Goal: Transaction & Acquisition: Book appointment/travel/reservation

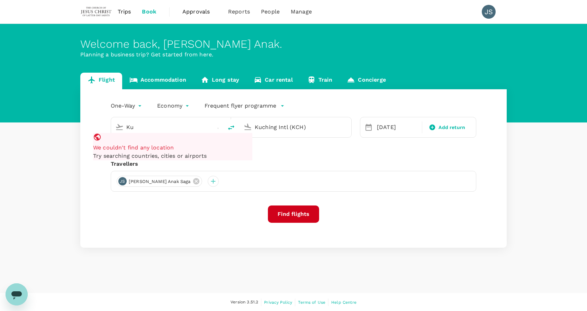
type input "K"
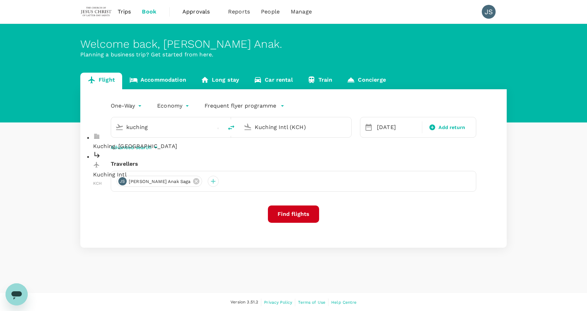
drag, startPoint x: 206, startPoint y: 158, endPoint x: 210, endPoint y: 159, distance: 4.2
click at [210, 159] on div "Kuching Intl KCH" at bounding box center [172, 169] width 159 height 37
type input "Kuching Intl (KCH)"
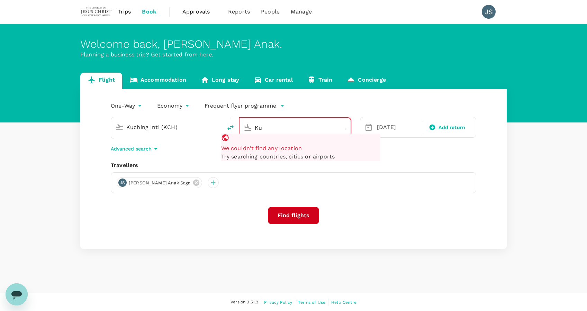
type input "K"
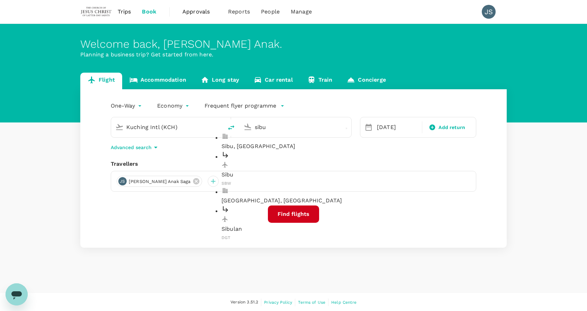
click at [292, 171] on p "Sibu" at bounding box center [300, 175] width 159 height 8
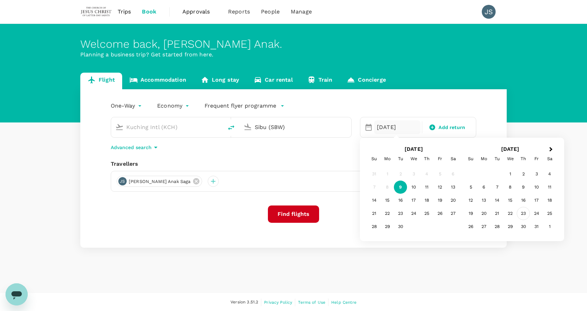
type input "Sibu (SBW)"
click at [526, 215] on div "23" at bounding box center [523, 213] width 13 height 13
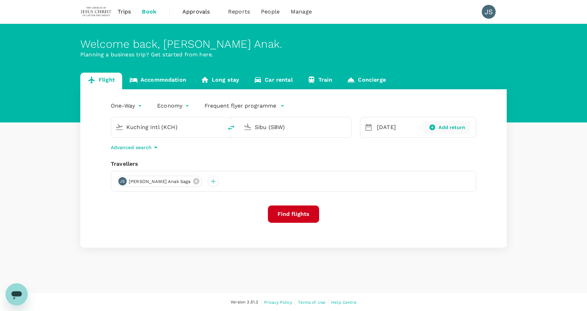
click at [435, 127] on icon at bounding box center [432, 127] width 7 height 7
type input "roundtrip"
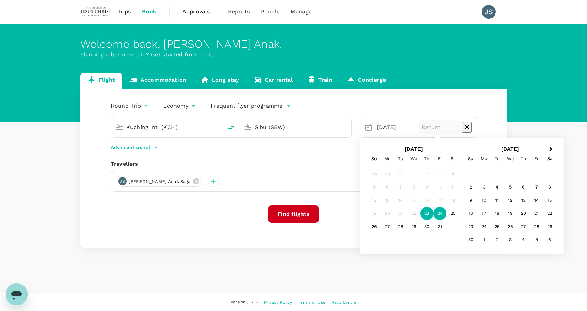
click at [439, 213] on div "24" at bounding box center [439, 213] width 13 height 13
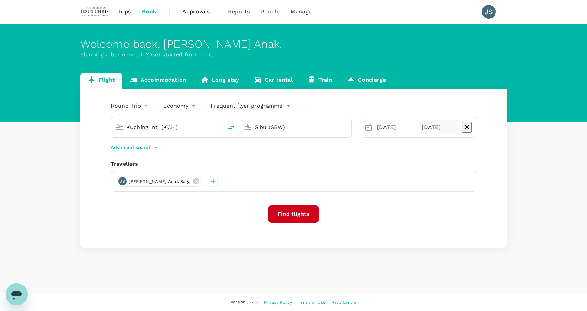
click at [296, 208] on button "Find flights" at bounding box center [293, 214] width 51 height 17
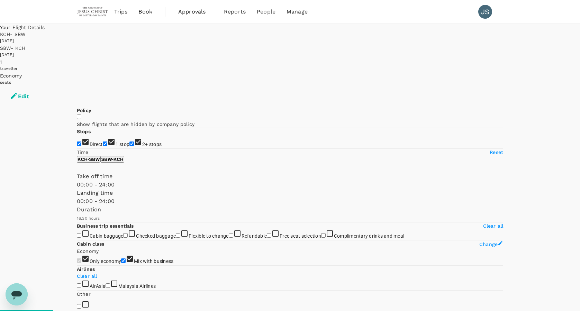
checkbox input "false"
click at [123, 12] on span "Trips" at bounding box center [120, 12] width 13 height 8
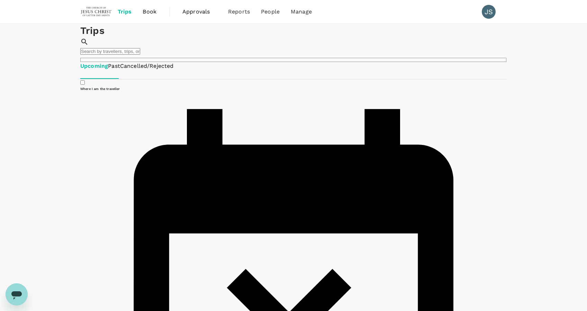
click at [147, 10] on span "Book" at bounding box center [150, 12] width 14 height 8
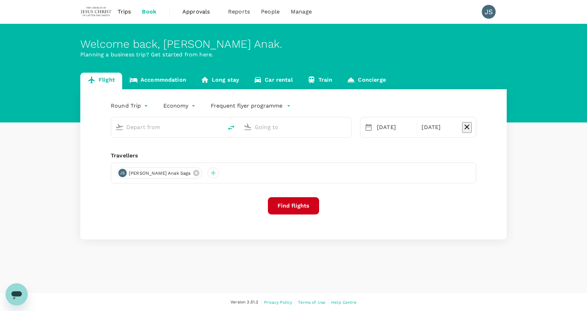
type input "Kuching Intl (KCH)"
type input "Sibu (SBW)"
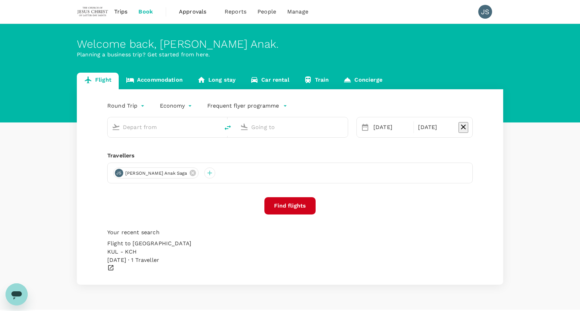
type input "Kuching Intl (KCH)"
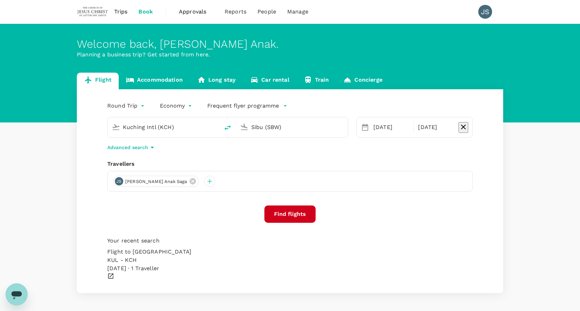
click at [287, 126] on input "Sibu (SBW)" at bounding box center [292, 127] width 82 height 11
click at [282, 143] on p "Miri, [GEOGRAPHIC_DATA]" at bounding box center [297, 147] width 159 height 8
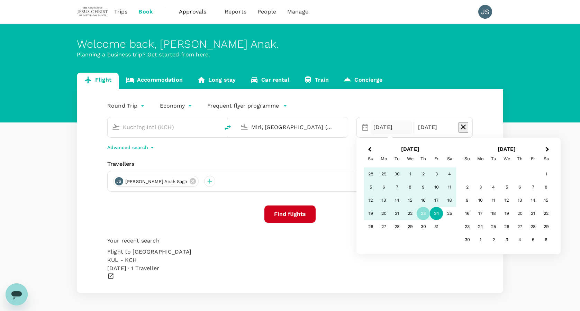
type input "Miri, [GEOGRAPHIC_DATA] (any)"
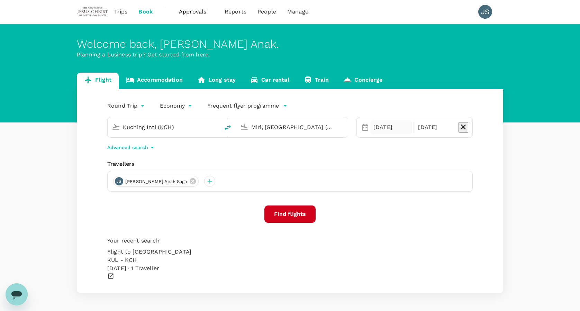
click at [387, 127] on div "[DATE]" at bounding box center [392, 127] width 42 height 14
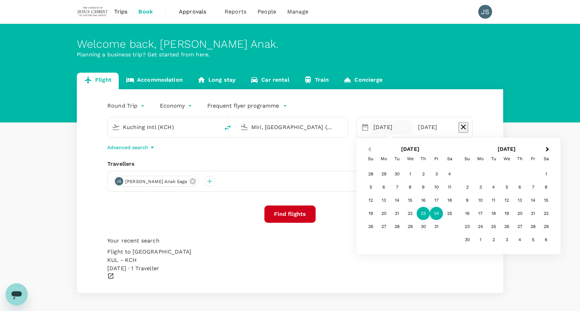
click at [370, 149] on span "Previous Month" at bounding box center [370, 150] width 0 height 8
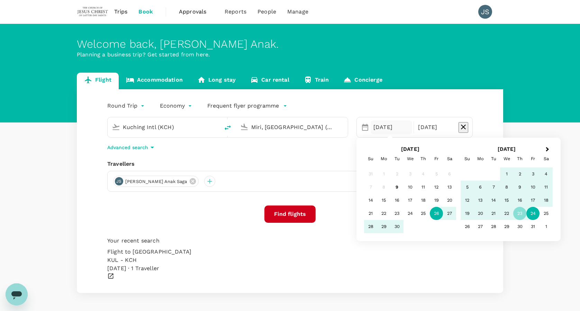
click at [435, 212] on div "26" at bounding box center [436, 213] width 13 height 13
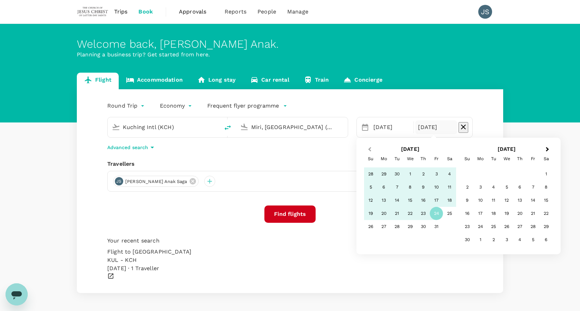
click at [372, 146] on button "Previous Month" at bounding box center [368, 149] width 11 height 11
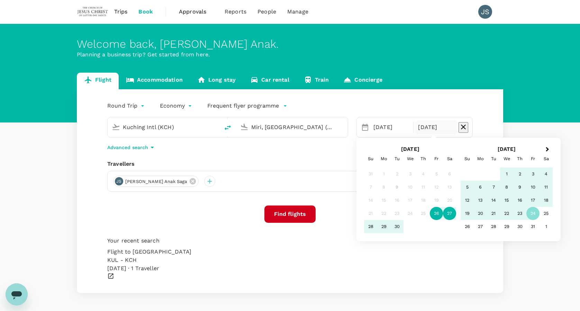
click at [448, 214] on div "27" at bounding box center [449, 213] width 13 height 13
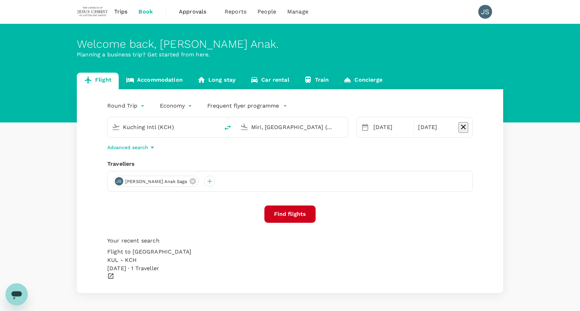
click at [304, 216] on button "Find flights" at bounding box center [289, 214] width 51 height 17
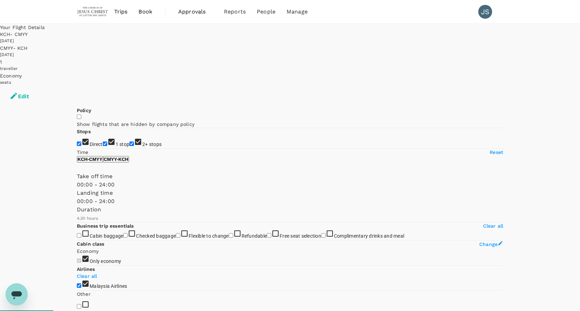
type input "610"
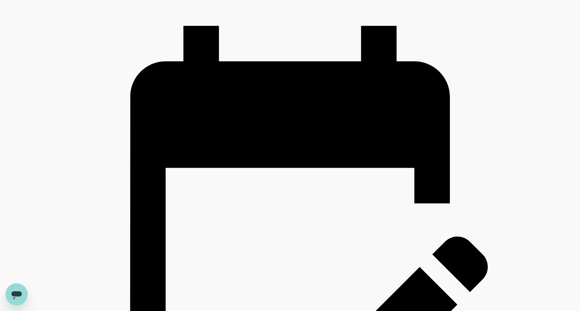
checkbox input "false"
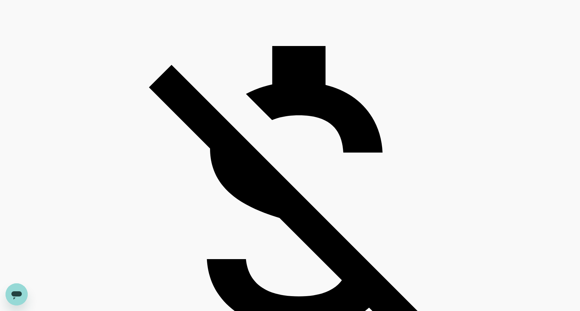
scroll to position [1553, 0]
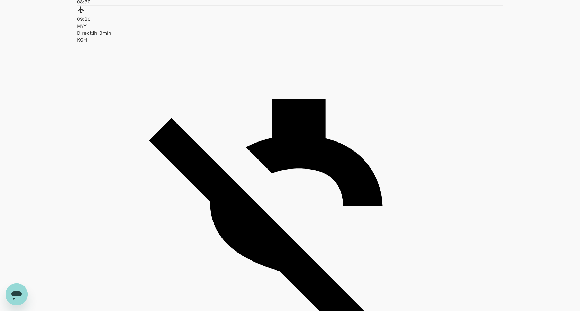
scroll to position [1560, 0]
